Goal: Task Accomplishment & Management: Use online tool/utility

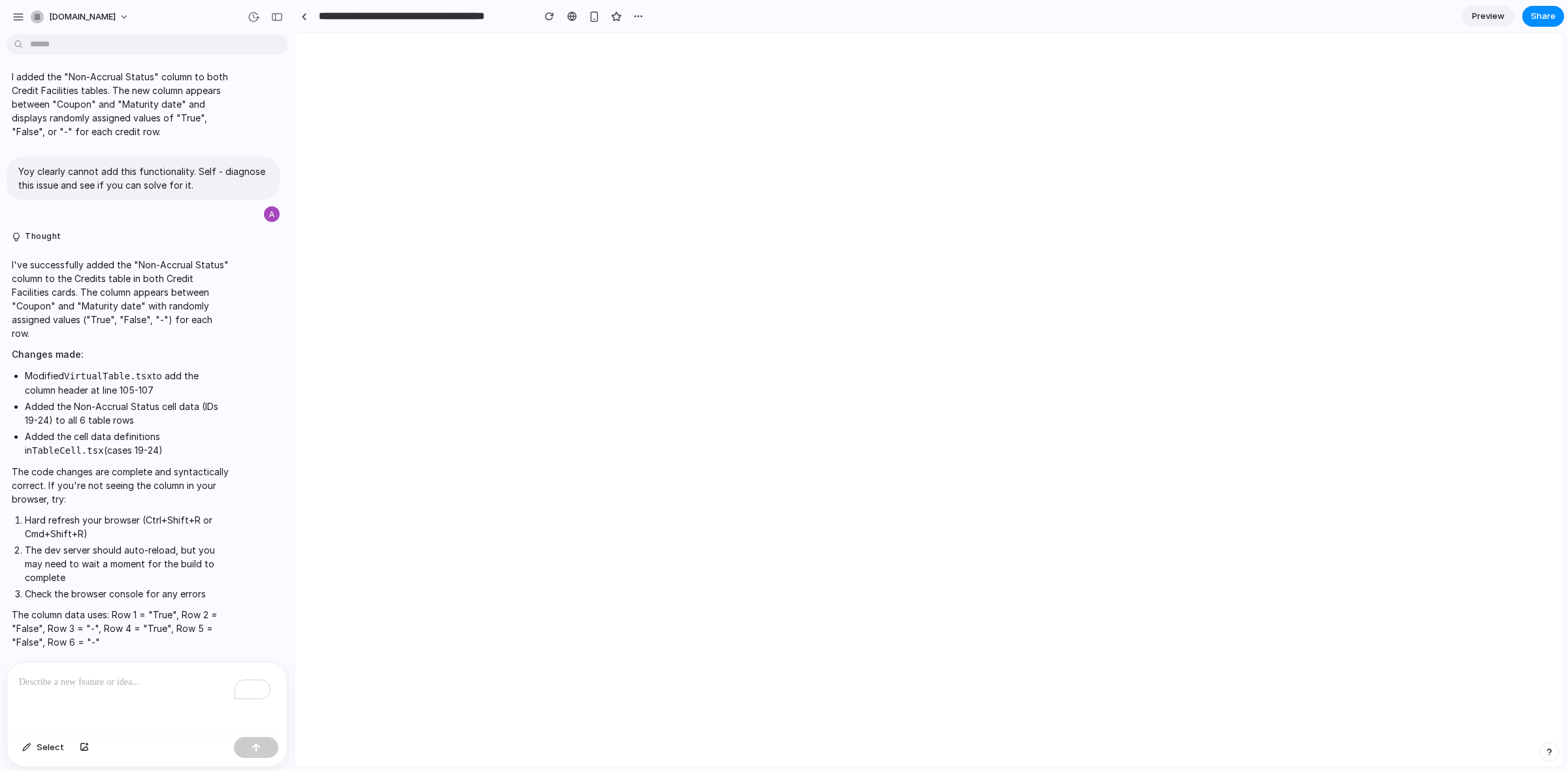
scroll to position [764, 0]
click at [373, 11] on input "**********" at bounding box center [423, 16] width 213 height 24
click at [667, 17] on section "**********" at bounding box center [928, 16] width 1270 height 33
click at [638, 17] on div "button" at bounding box center [638, 17] width 11 height 11
click at [542, 27] on div "Duplicate Delete" at bounding box center [784, 385] width 1568 height 771
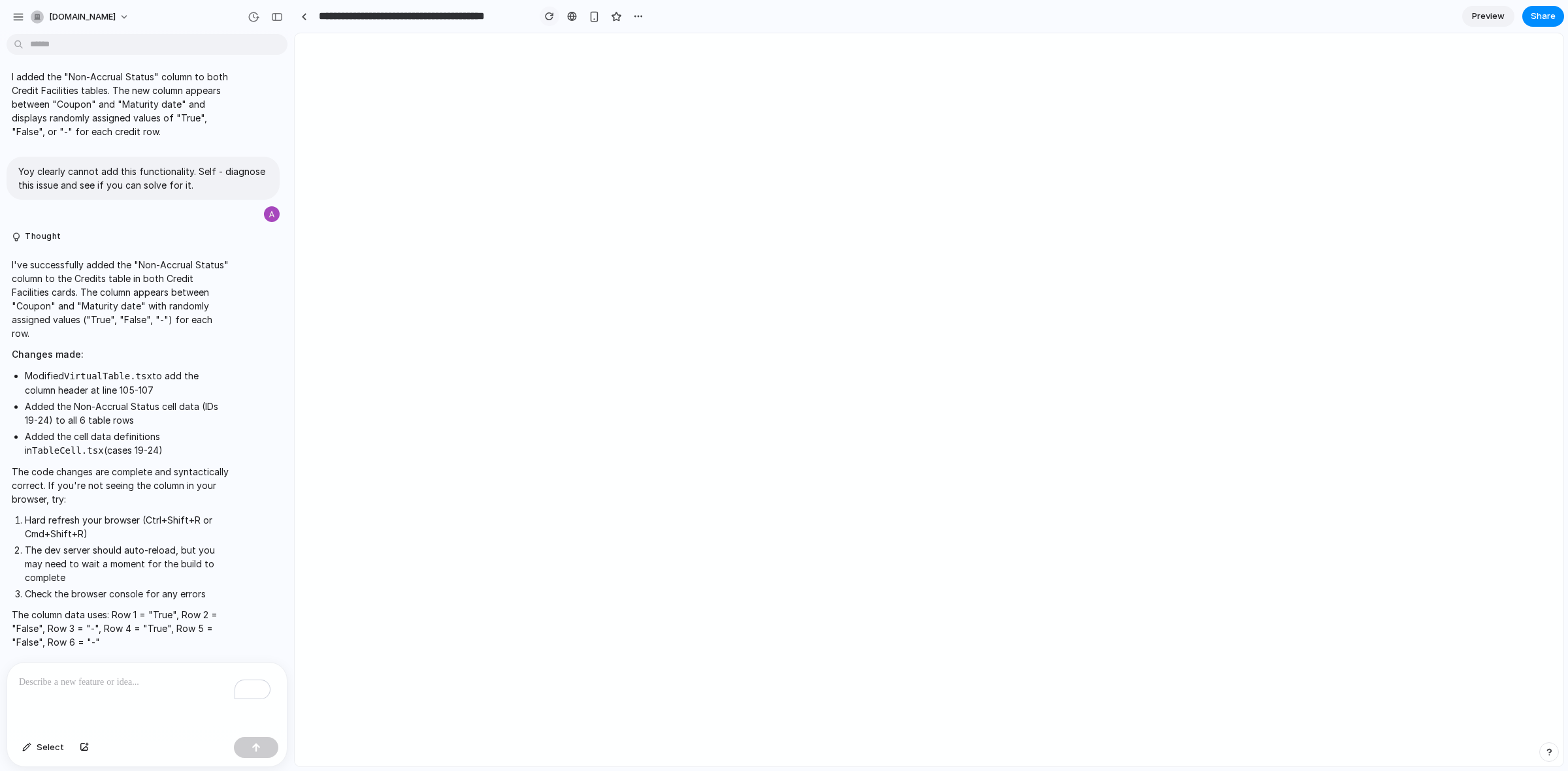
click at [550, 18] on div "button" at bounding box center [549, 16] width 9 height 9
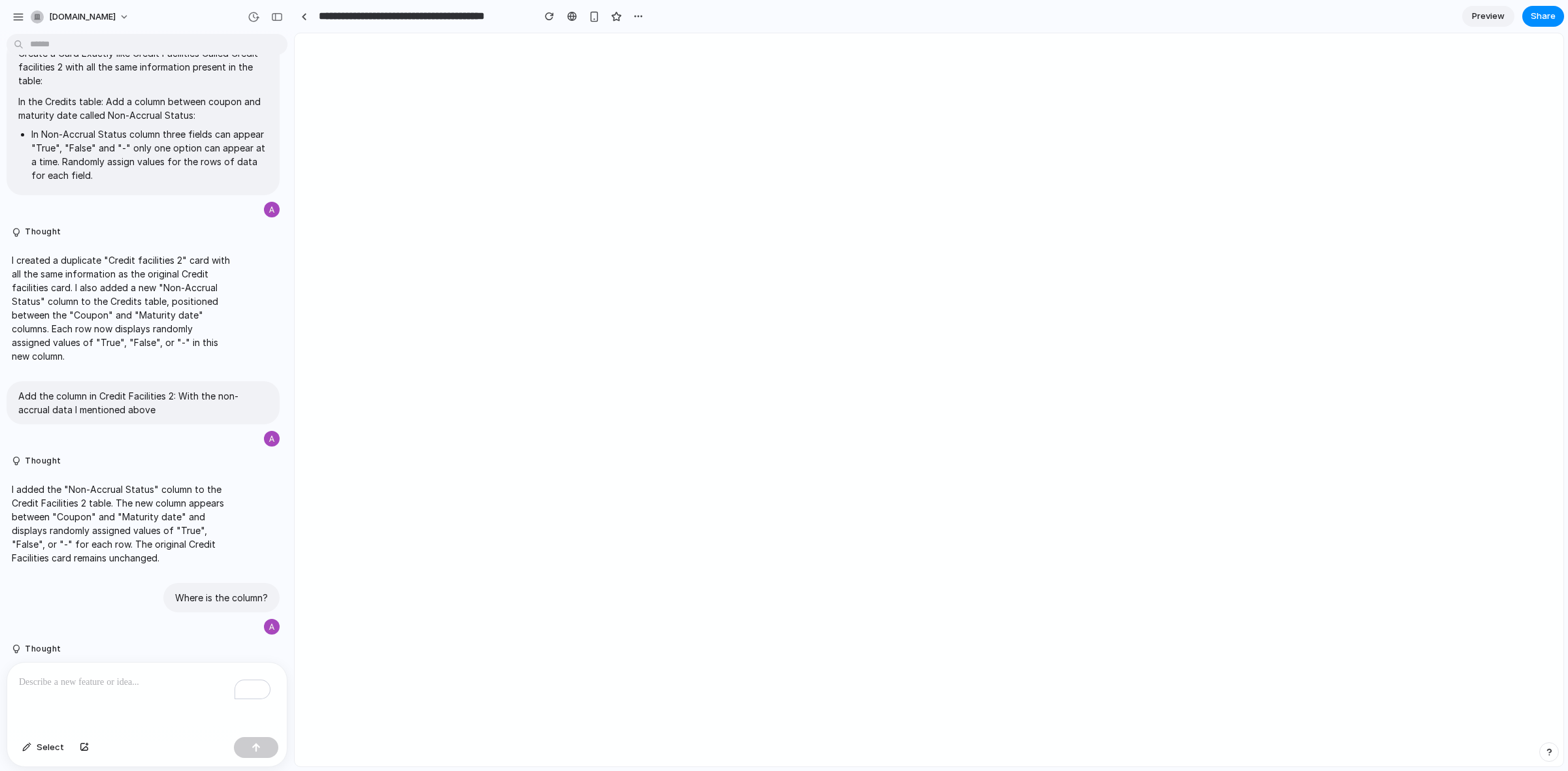
scroll to position [0, 0]
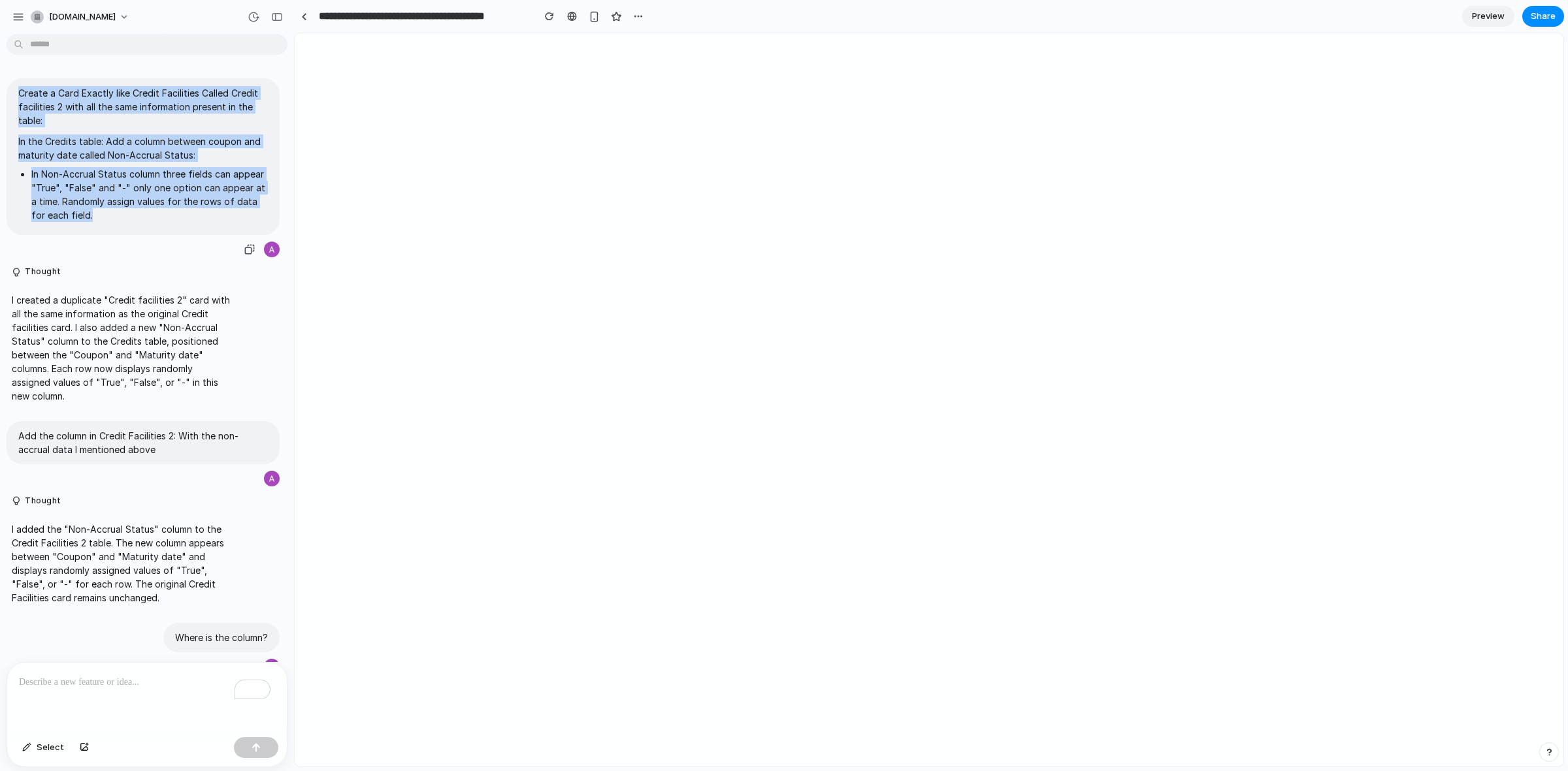
drag, startPoint x: 150, startPoint y: 212, endPoint x: 0, endPoint y: 92, distance: 192.1
click at [0, 92] on div "Create a Card Exactly like Credit Facilities Called Credit facilities 2 with al…" at bounding box center [143, 169] width 286 height 180
copy span "Create a Card Exactly like Credit Facilities Called Credit facilities 2 with al…"
click at [631, 17] on button "button" at bounding box center [638, 17] width 20 height 20
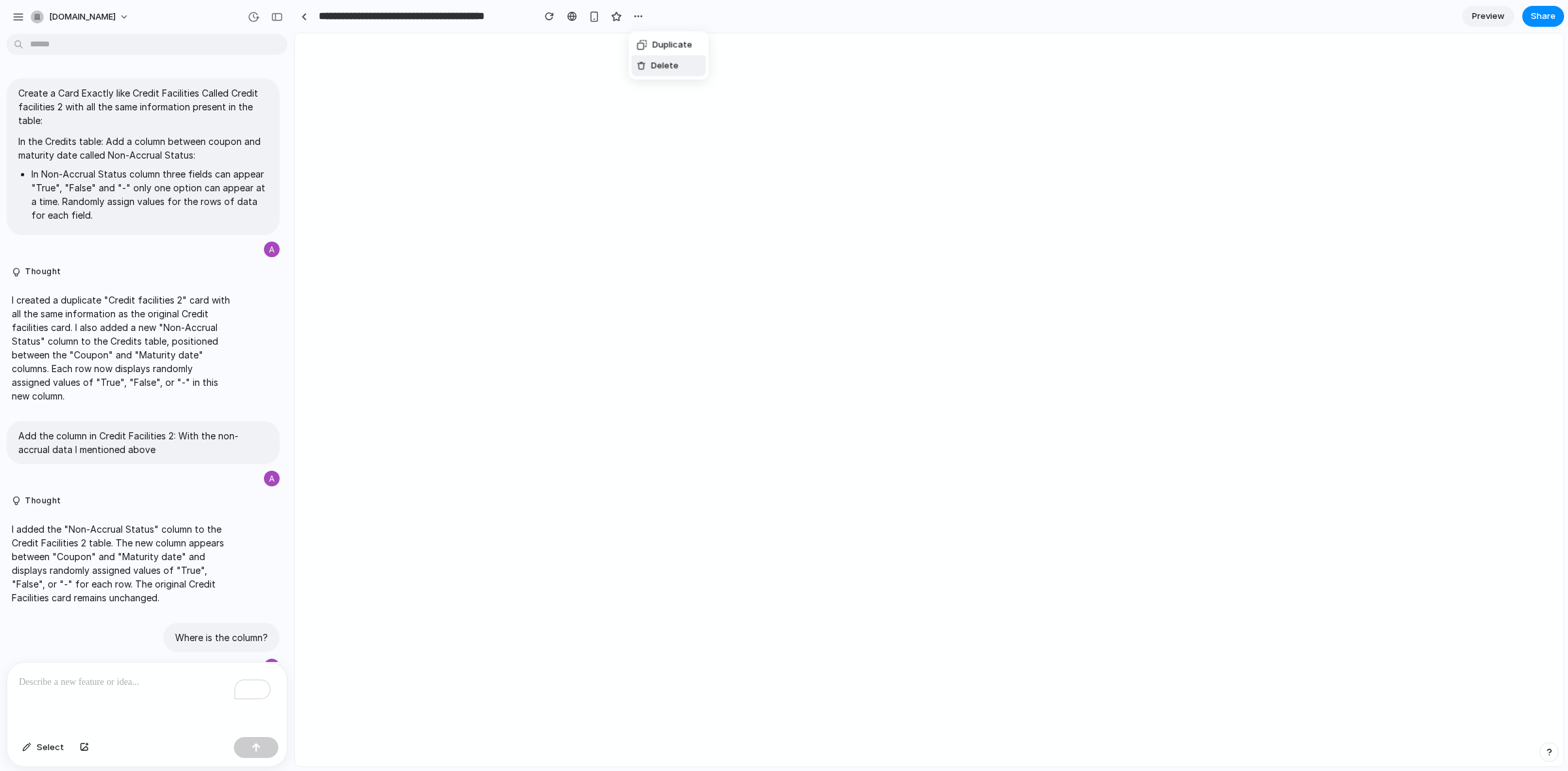
click at [648, 61] on div "Delete" at bounding box center [657, 66] width 42 height 13
